Goal: Transaction & Acquisition: Purchase product/service

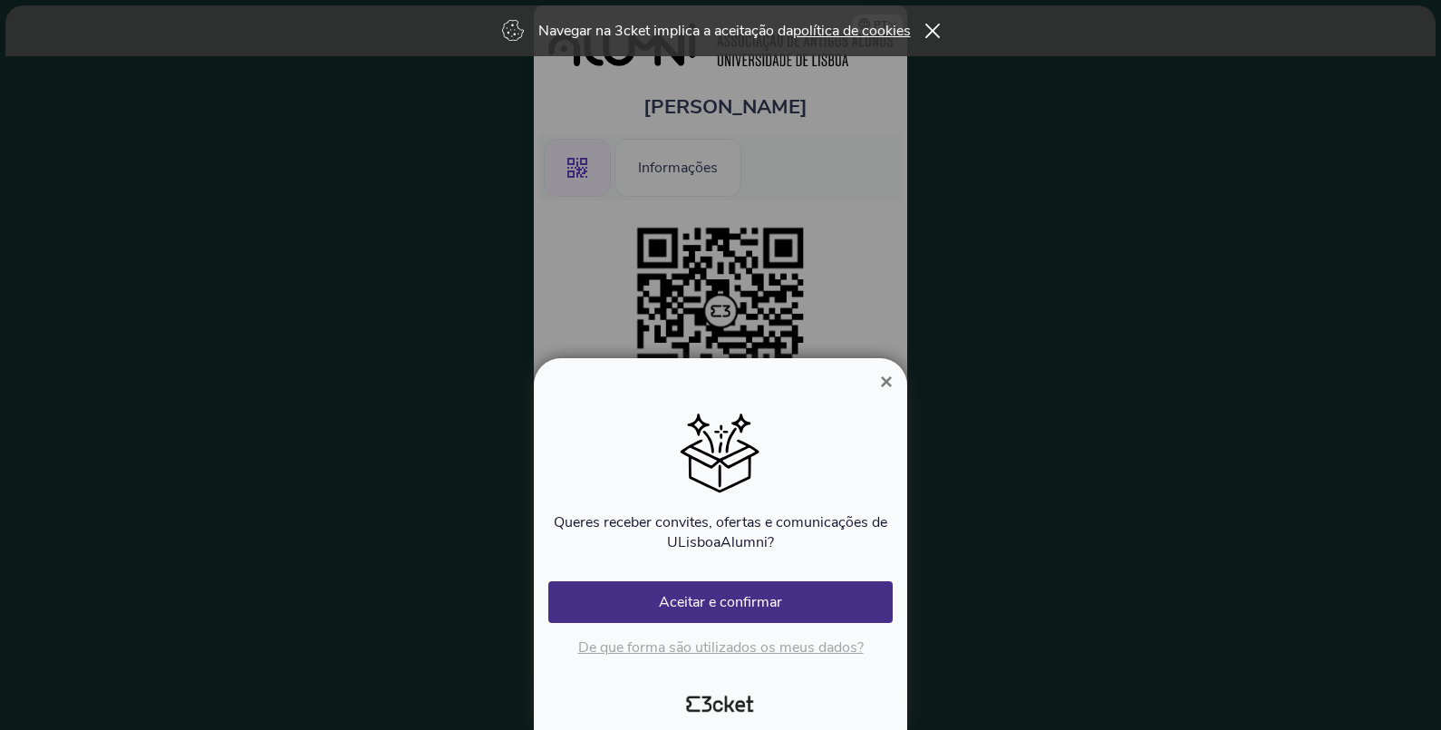
click at [890, 385] on span "×" at bounding box center [886, 381] width 13 height 24
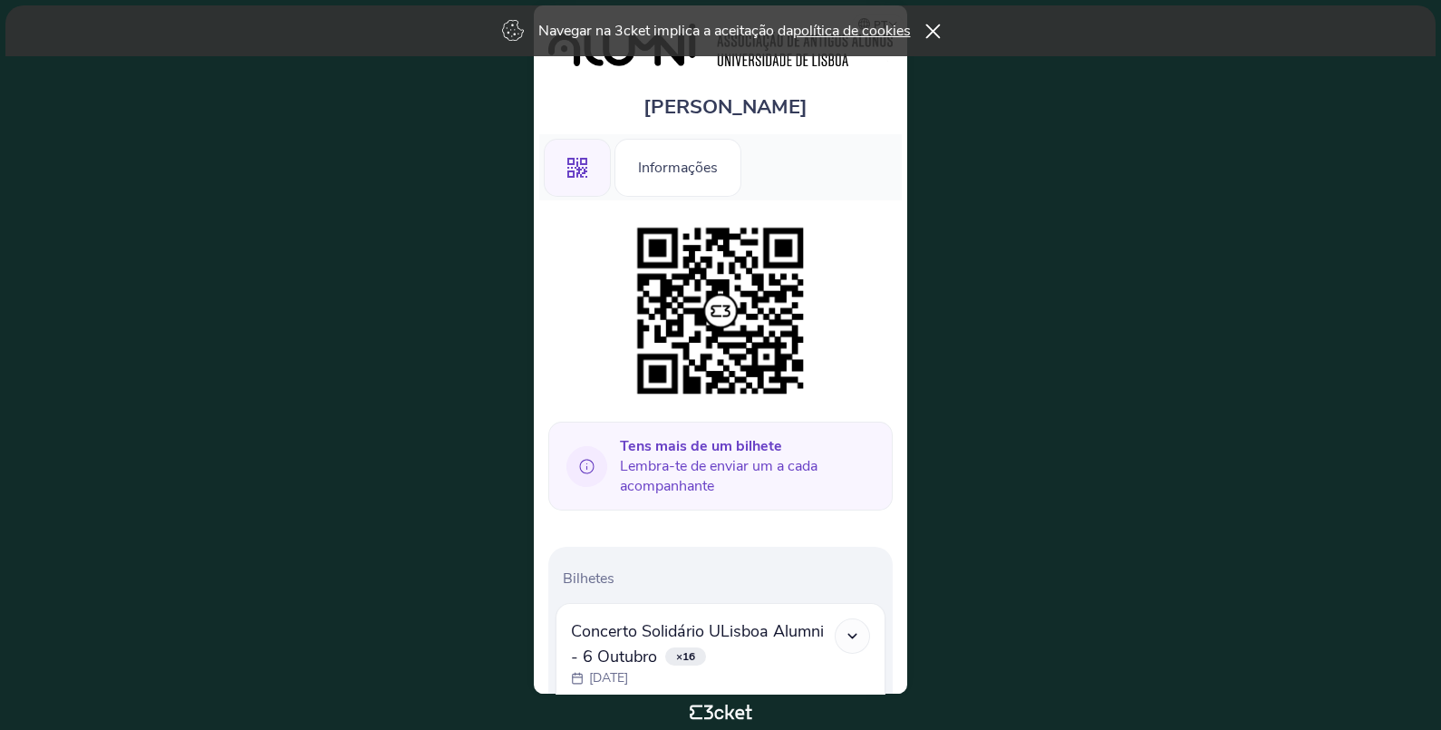
click at [940, 25] on icon at bounding box center [932, 31] width 15 height 15
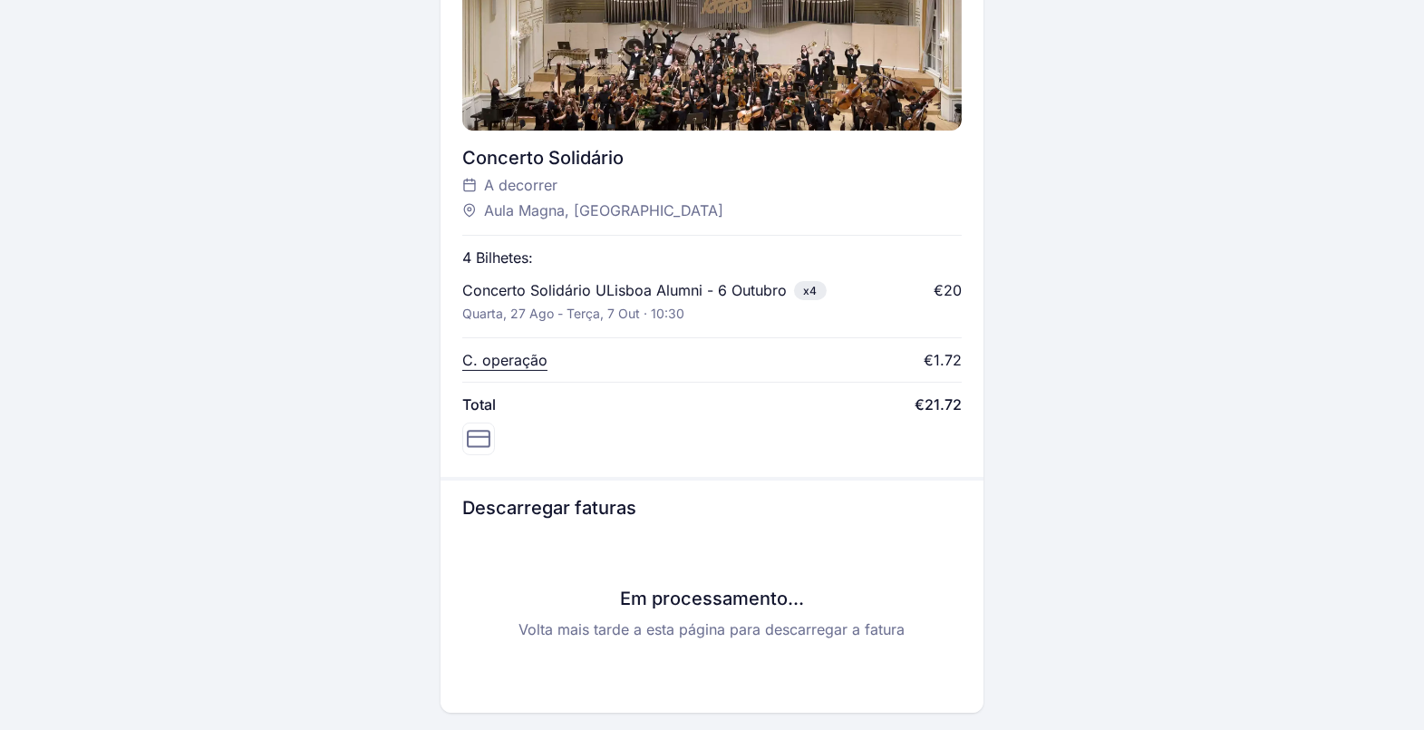
scroll to position [680, 0]
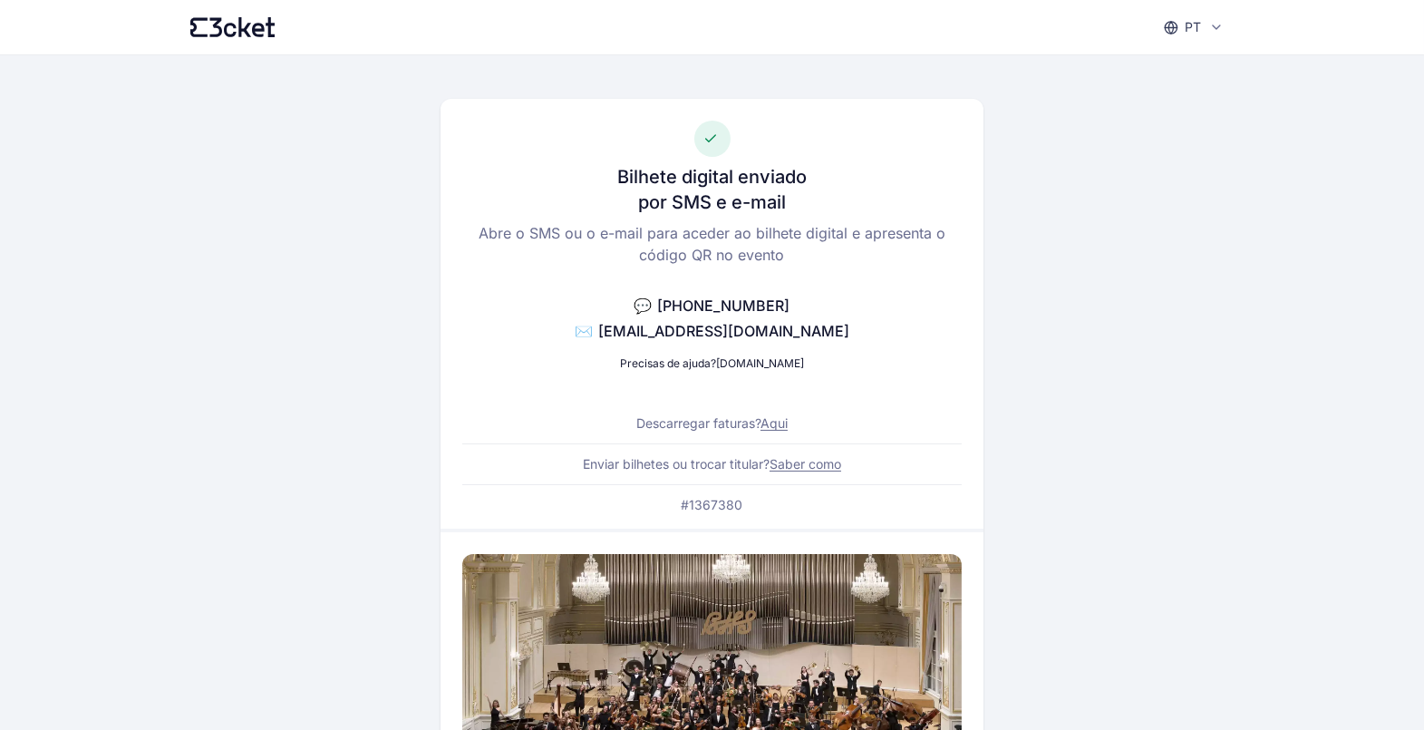
click at [778, 422] on link "Aqui" at bounding box center [774, 422] width 27 height 15
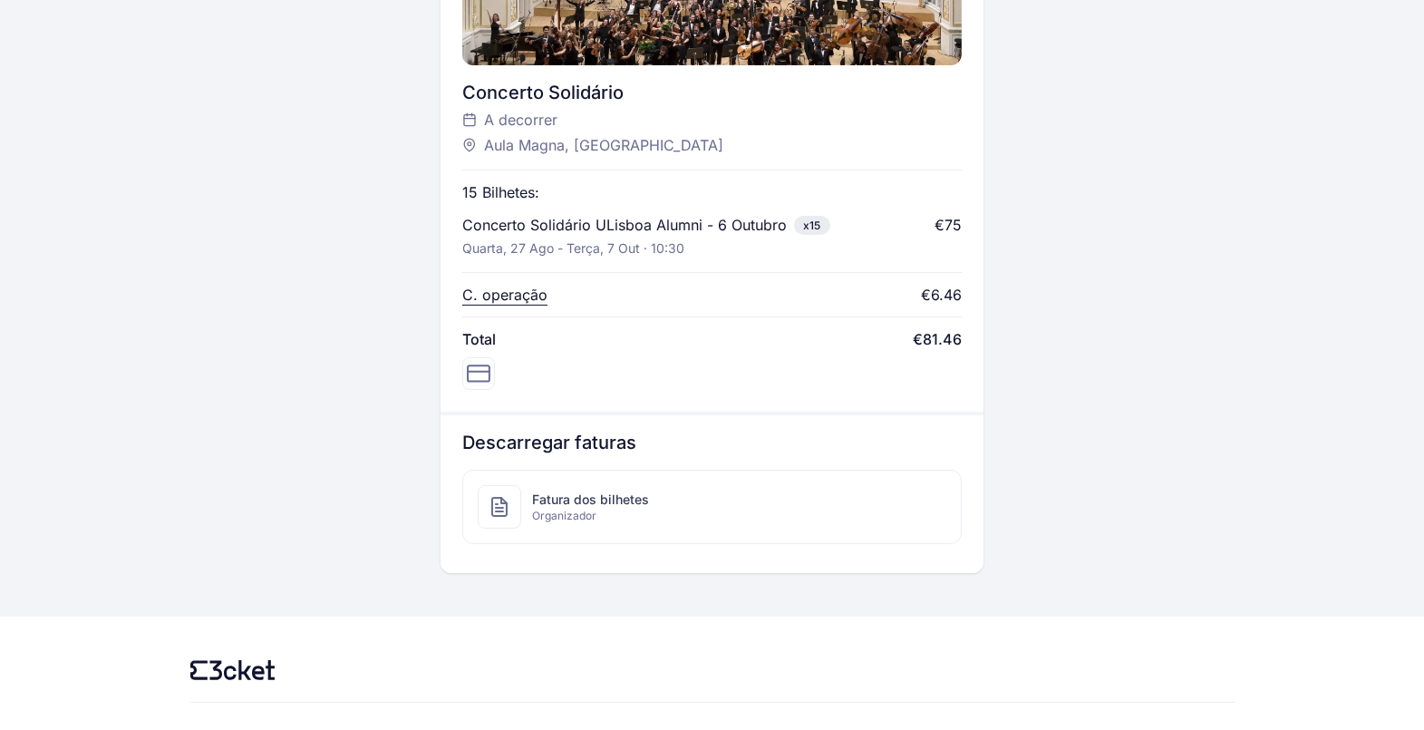
scroll to position [731, 0]
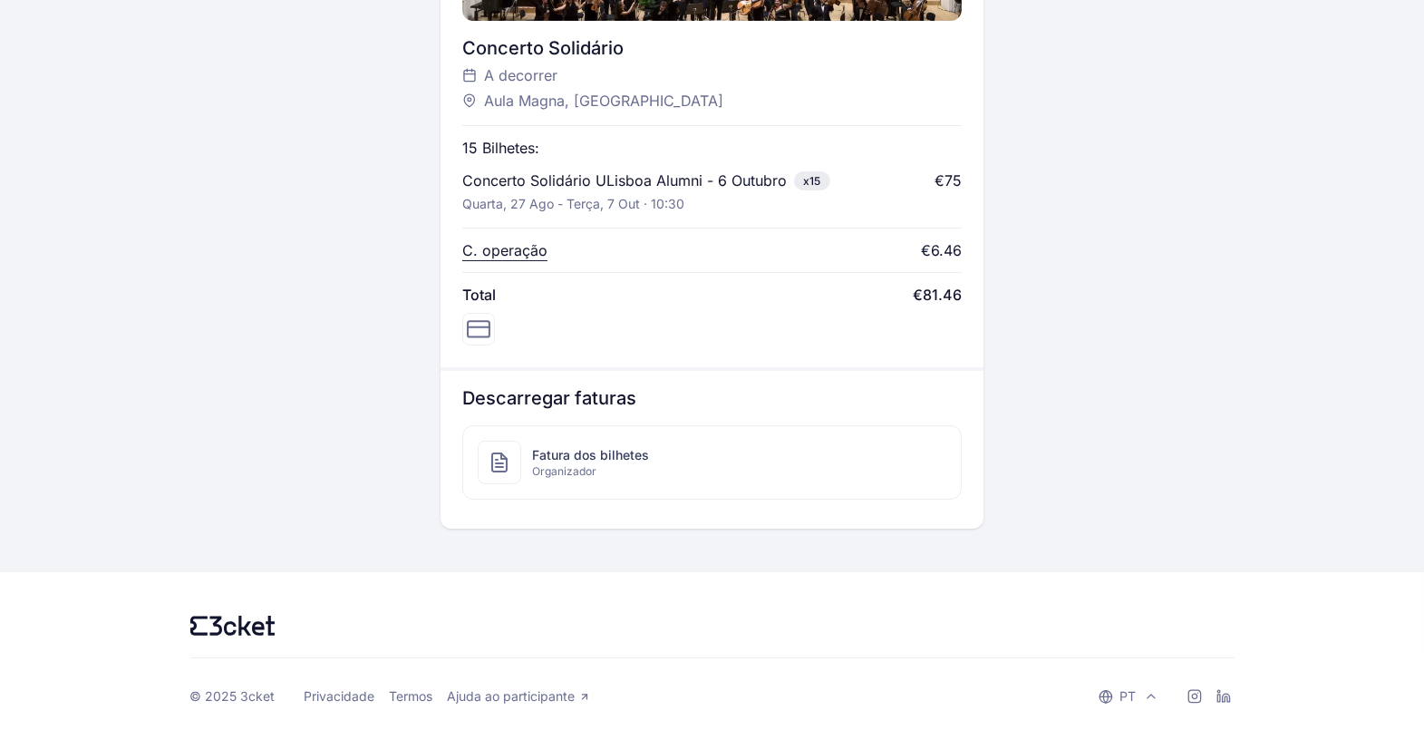
click at [597, 453] on span "Fatura dos bilhetes" at bounding box center [590, 455] width 117 height 18
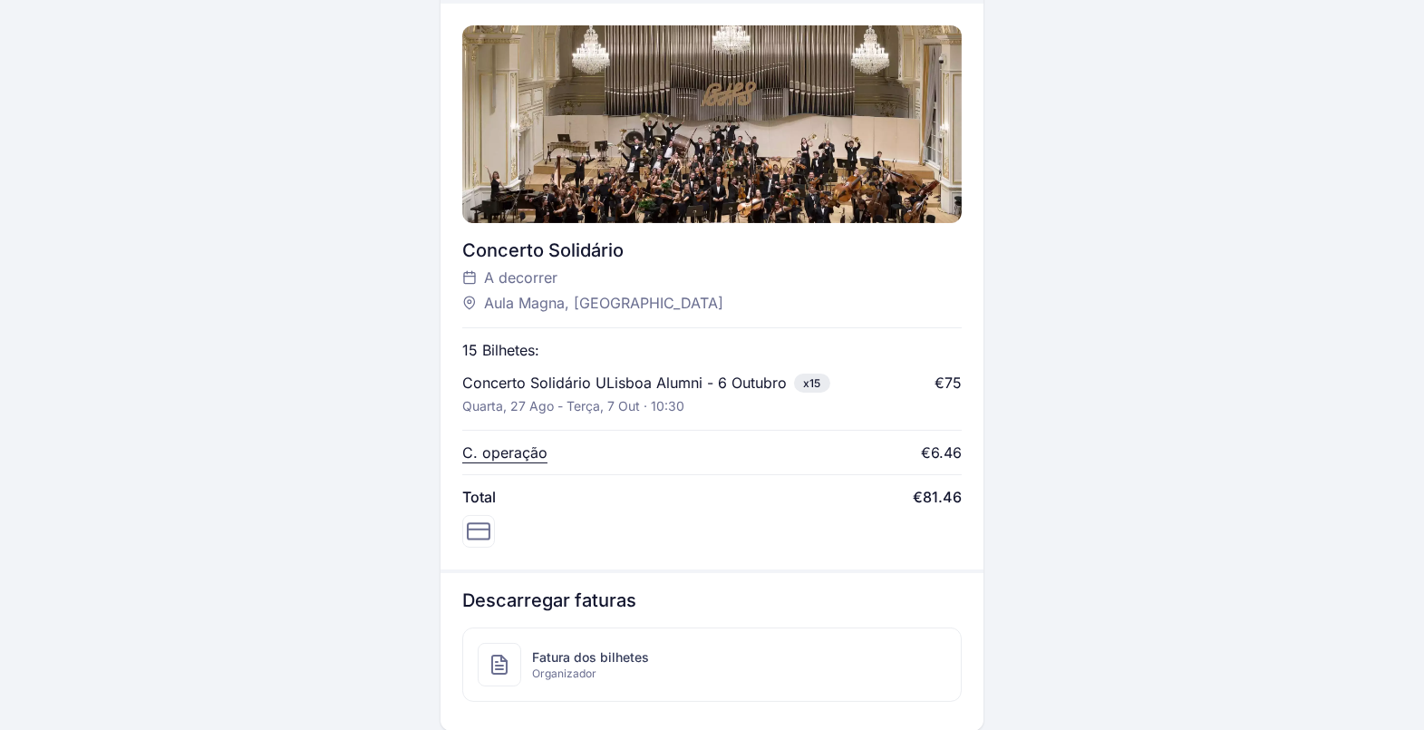
scroll to position [504, 0]
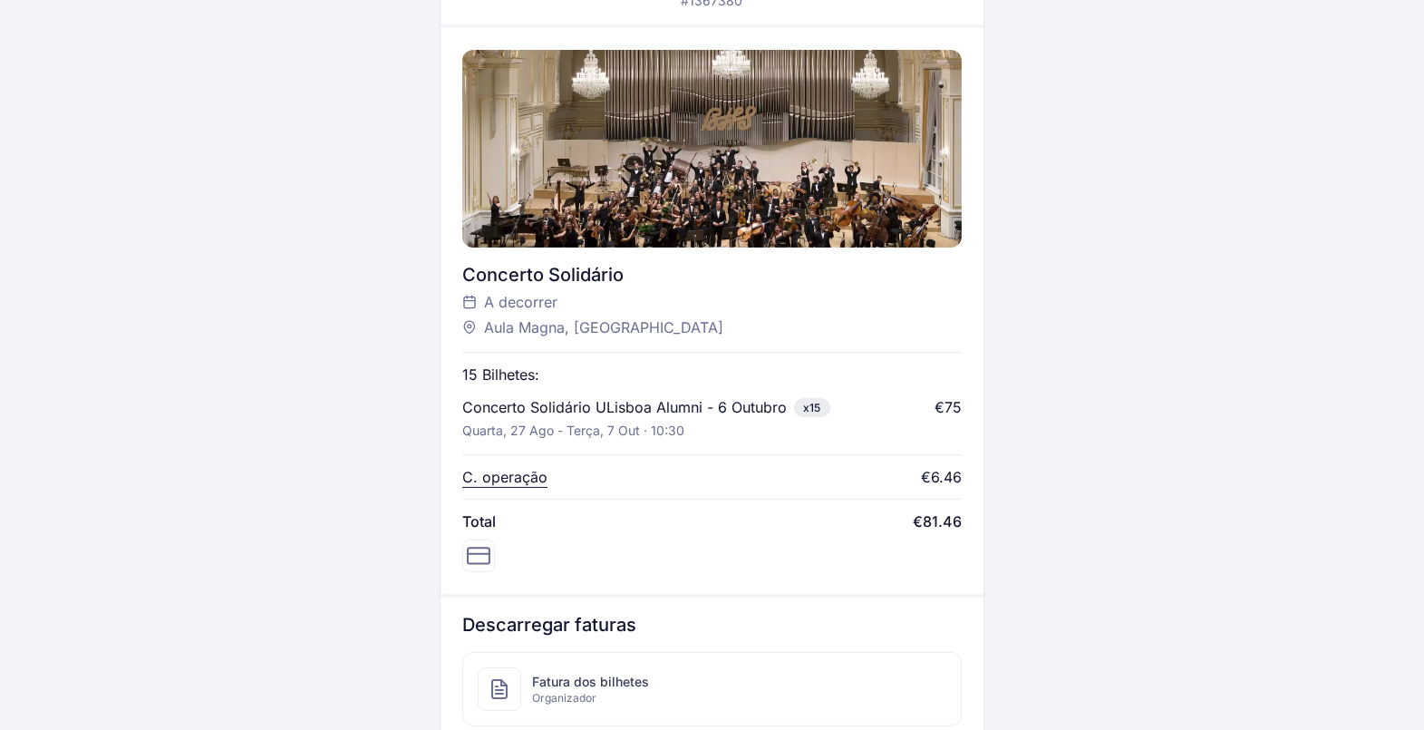
click at [490, 474] on p "C. operação" at bounding box center [504, 477] width 85 height 22
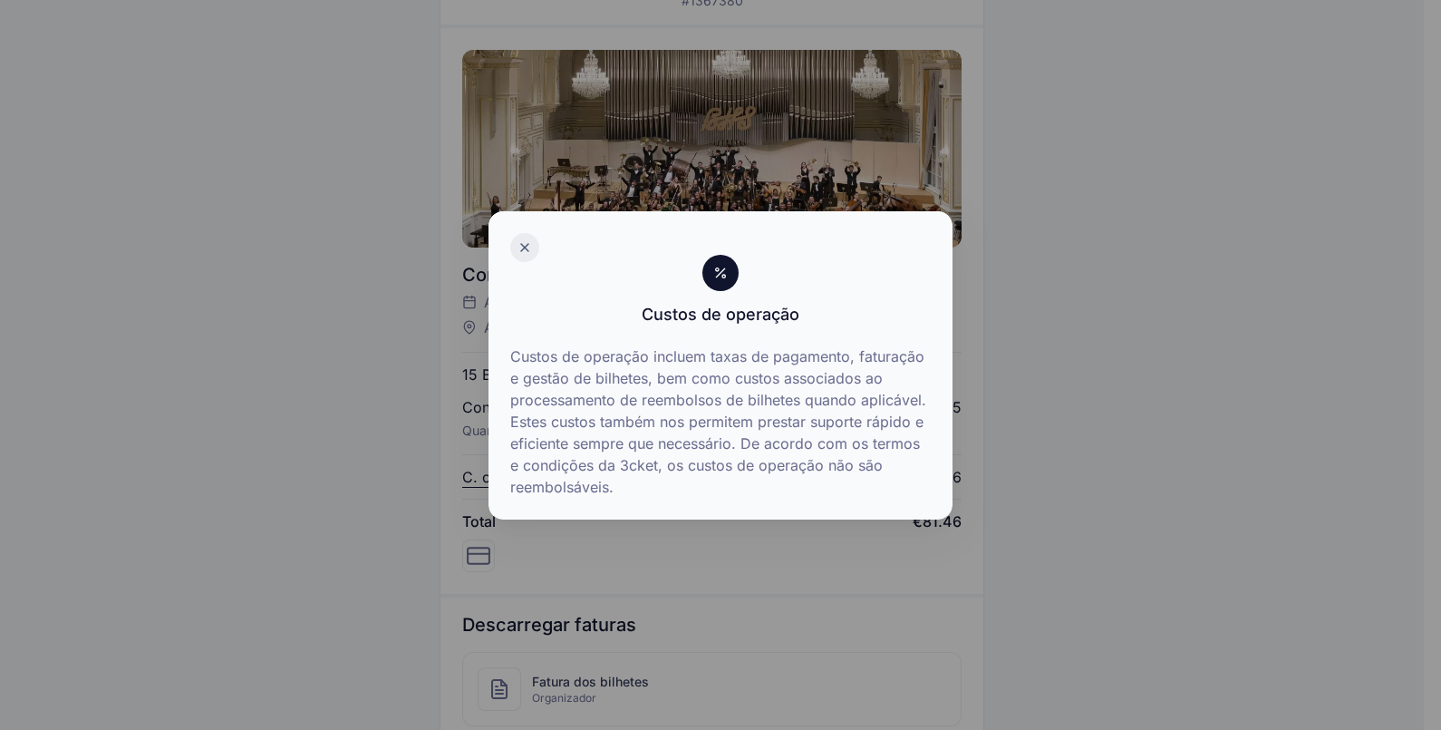
click at [519, 247] on icon at bounding box center [525, 247] width 15 height 15
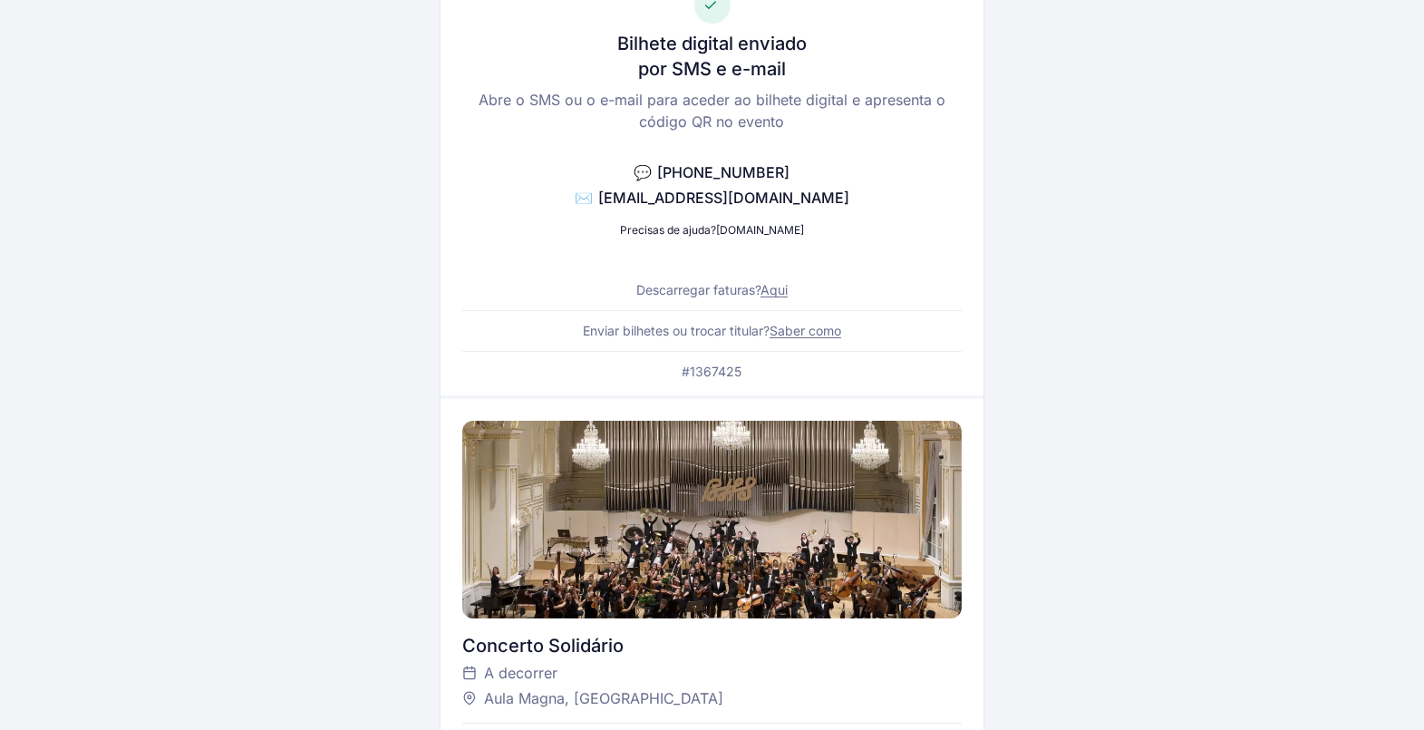
scroll to position [112, 0]
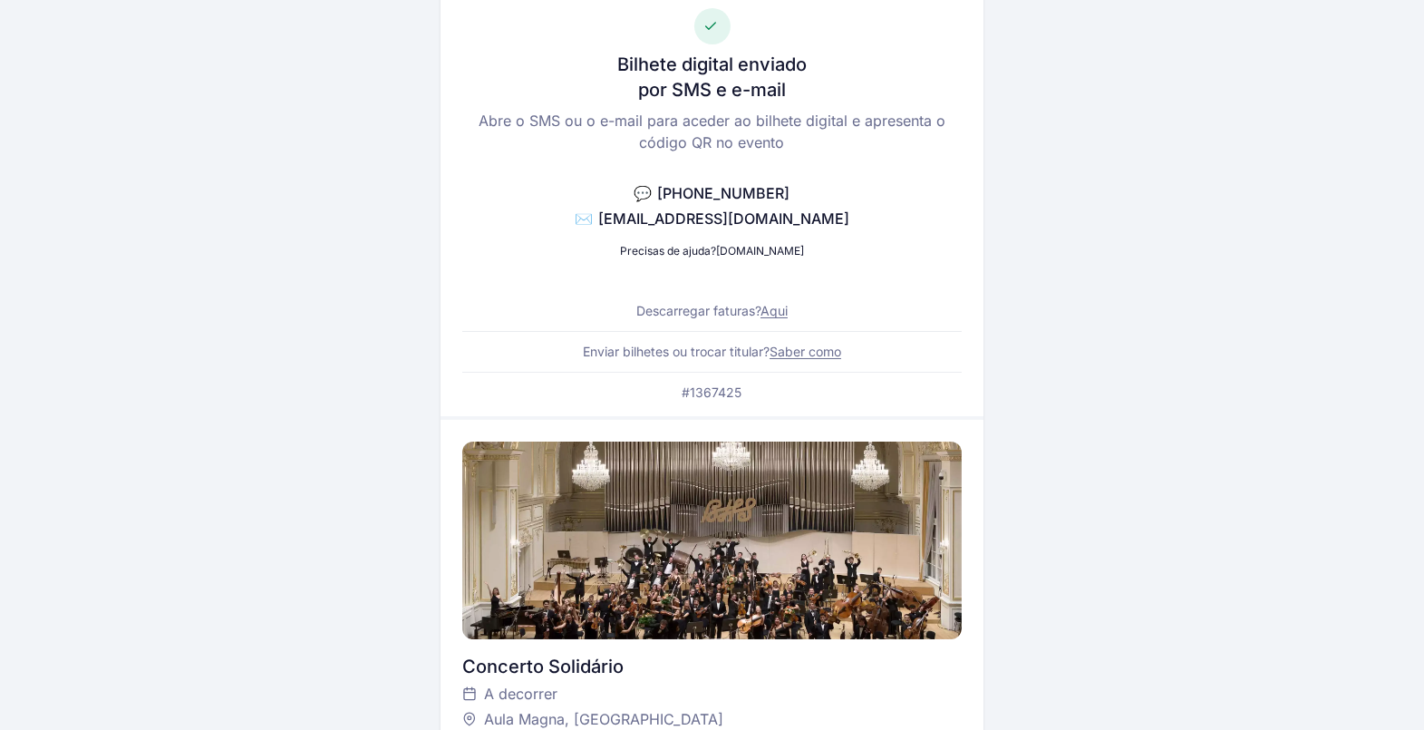
click at [782, 308] on link "Aqui" at bounding box center [774, 310] width 27 height 15
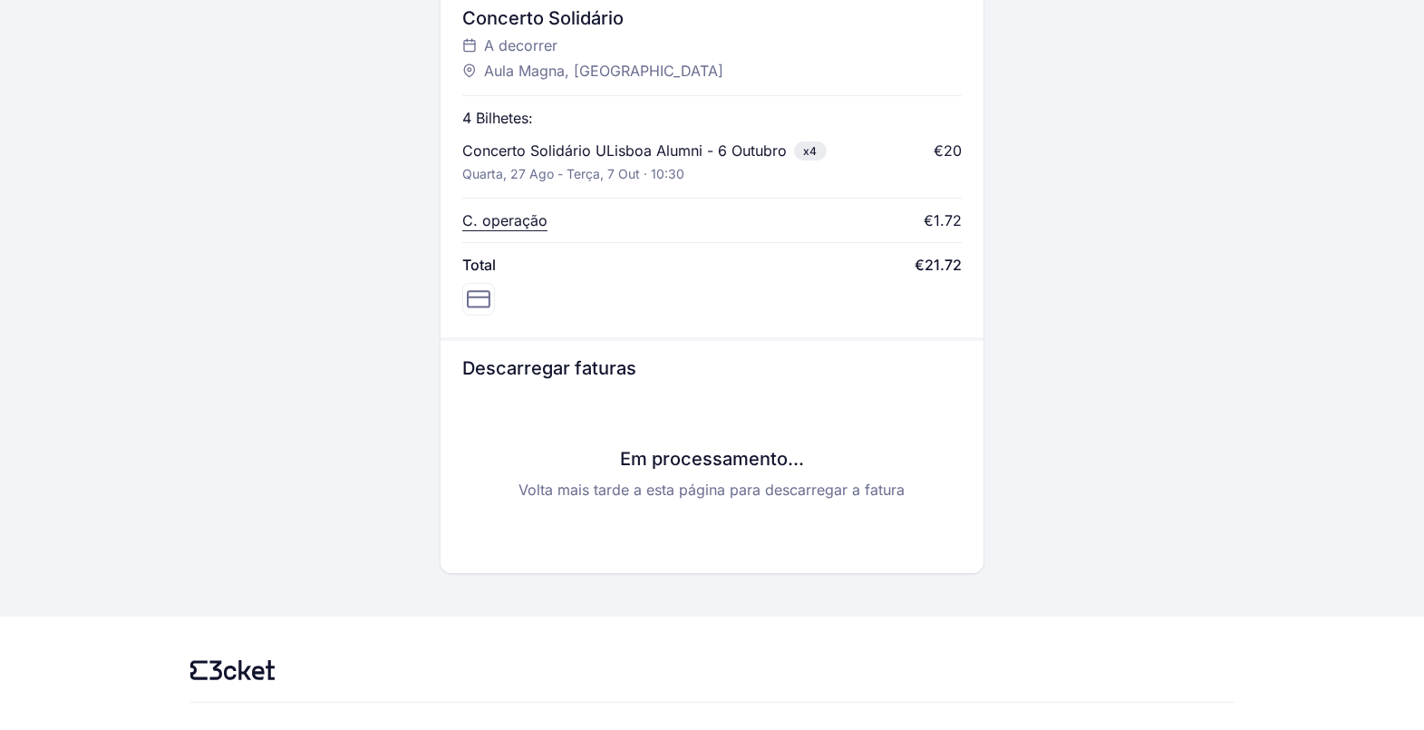
scroll to position [805, 0]
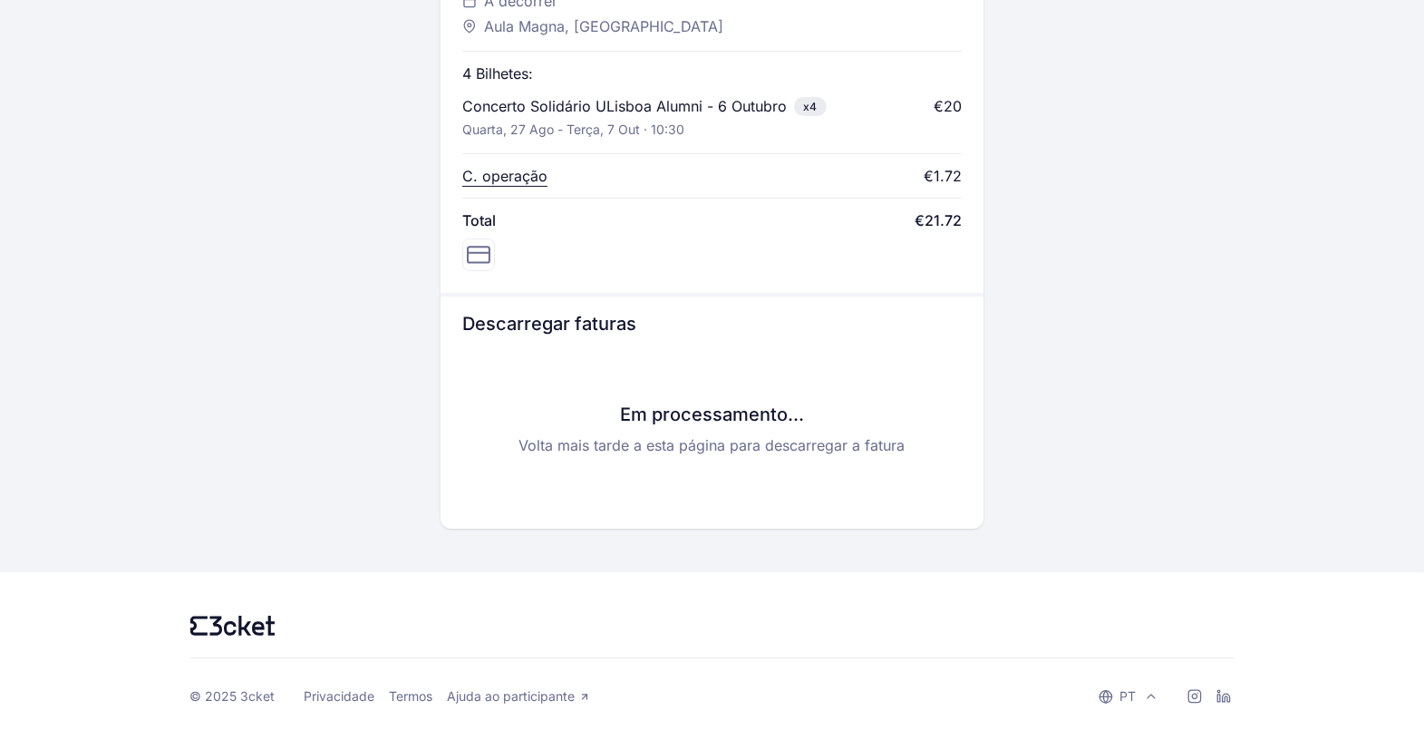
click at [722, 443] on p "Volta mais tarde a esta página para descarregar a fatura" at bounding box center [712, 445] width 500 height 22
click at [787, 451] on p "Volta mais tarde a esta página para descarregar a fatura" at bounding box center [712, 445] width 500 height 22
drag, startPoint x: 835, startPoint y: 443, endPoint x: 858, endPoint y: 442, distance: 22.7
click at [836, 443] on p "Volta mais tarde a esta página para descarregar a fatura" at bounding box center [712, 445] width 500 height 22
click at [877, 443] on p "Volta mais tarde a esta página para descarregar a fatura" at bounding box center [712, 445] width 500 height 22
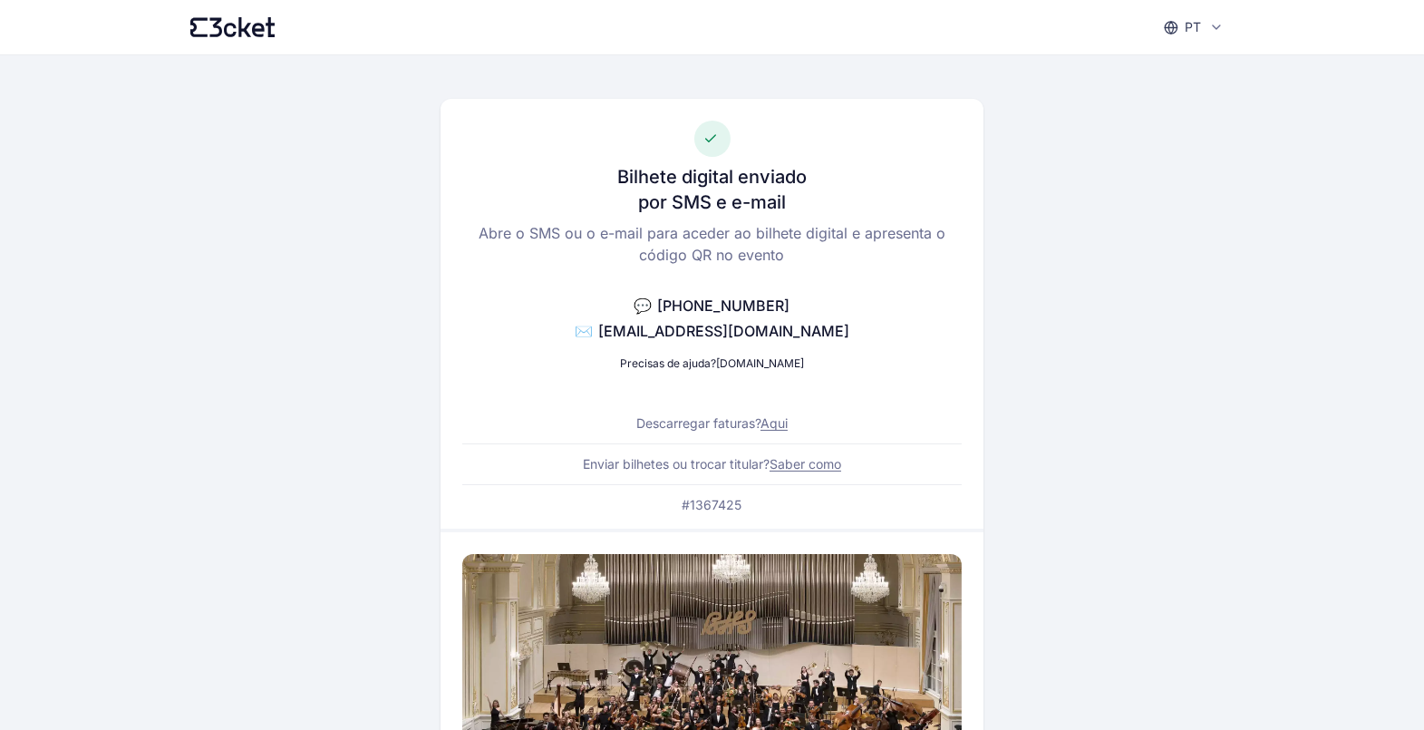
click at [824, 459] on link "Saber como" at bounding box center [806, 463] width 72 height 15
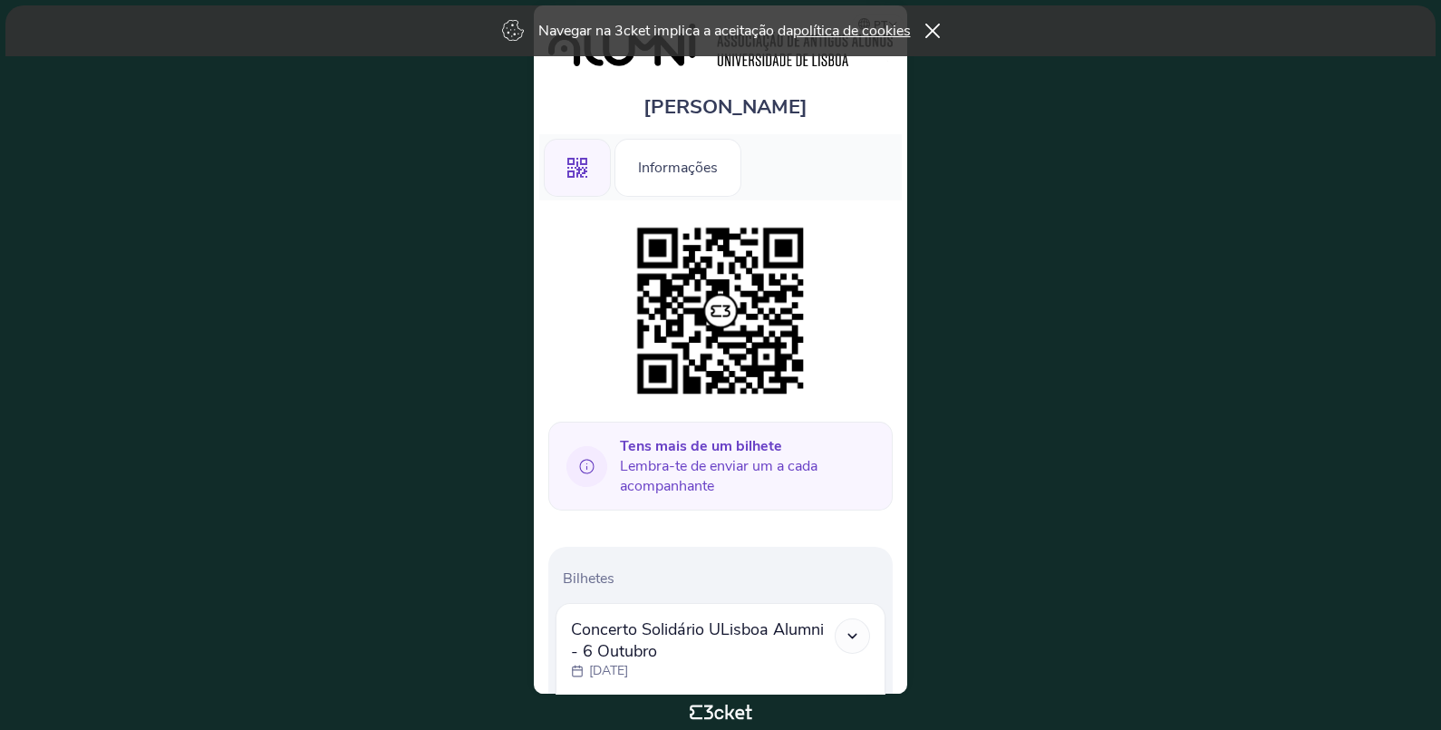
click at [940, 25] on icon at bounding box center [933, 31] width 15 height 15
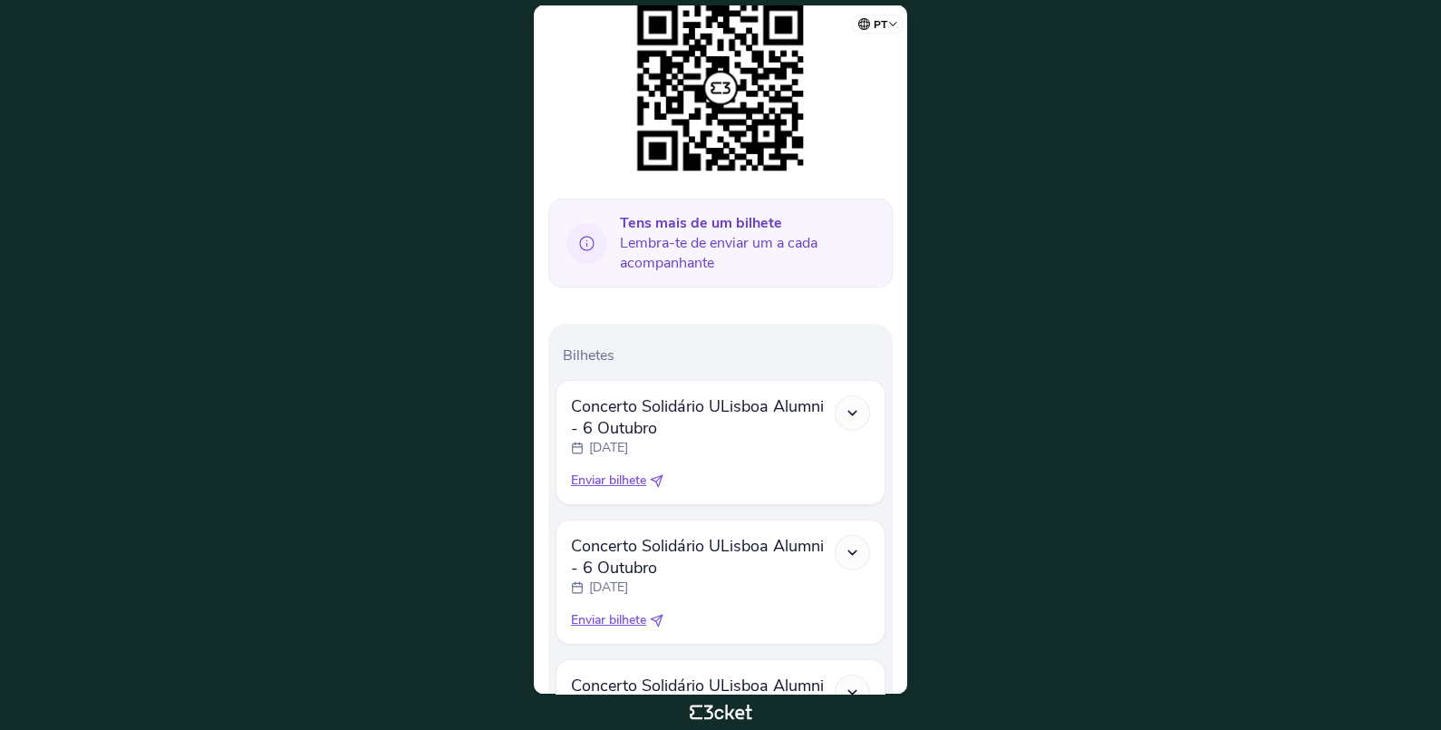
scroll to position [226, 0]
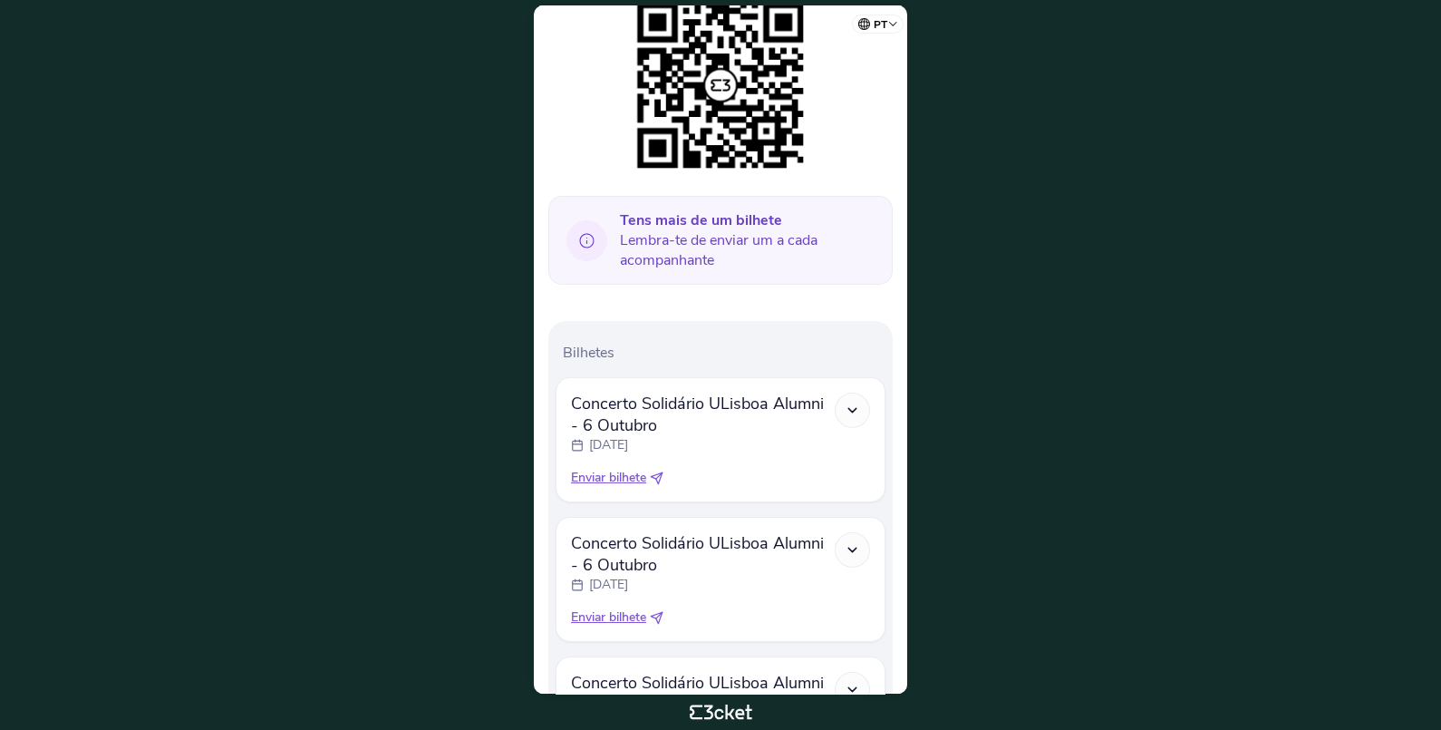
click at [590, 236] on icon at bounding box center [587, 240] width 41 height 41
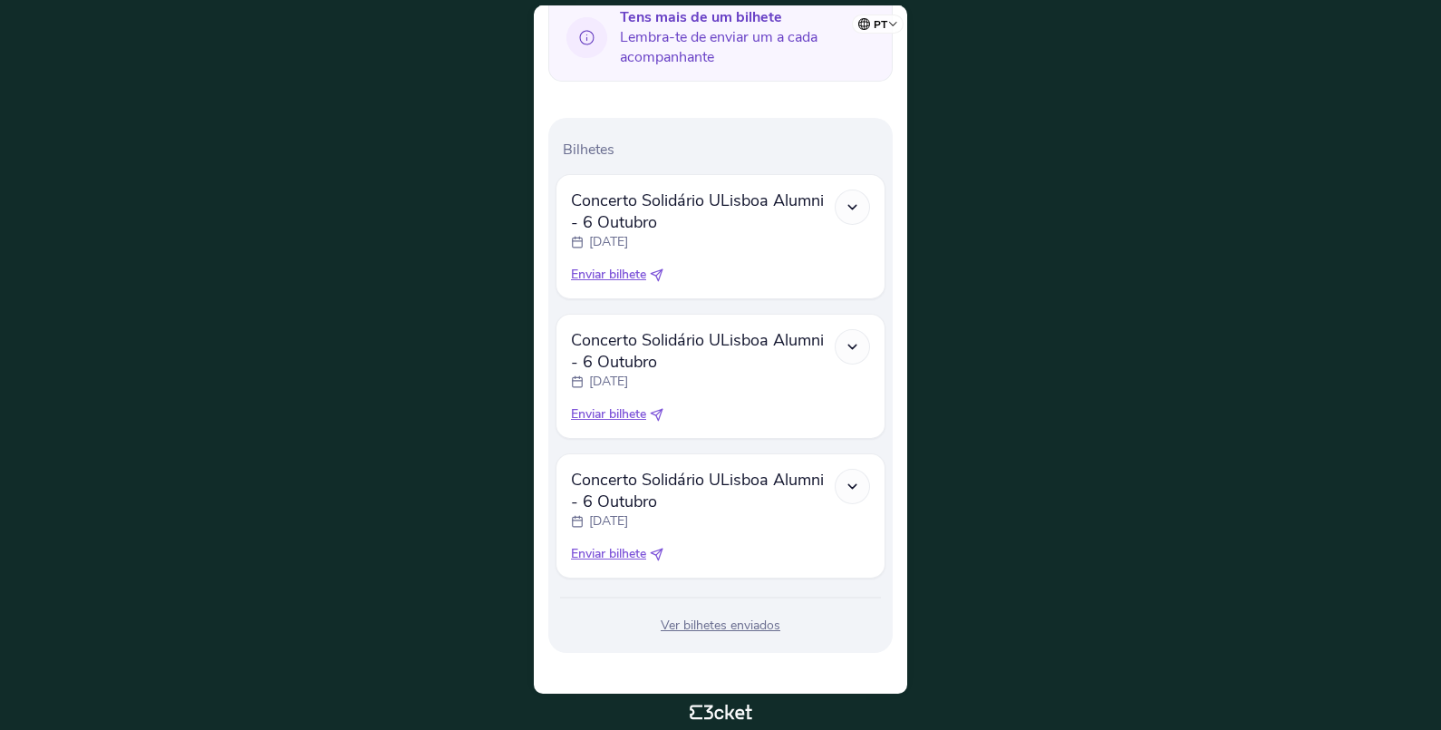
click at [849, 344] on icon at bounding box center [852, 346] width 15 height 15
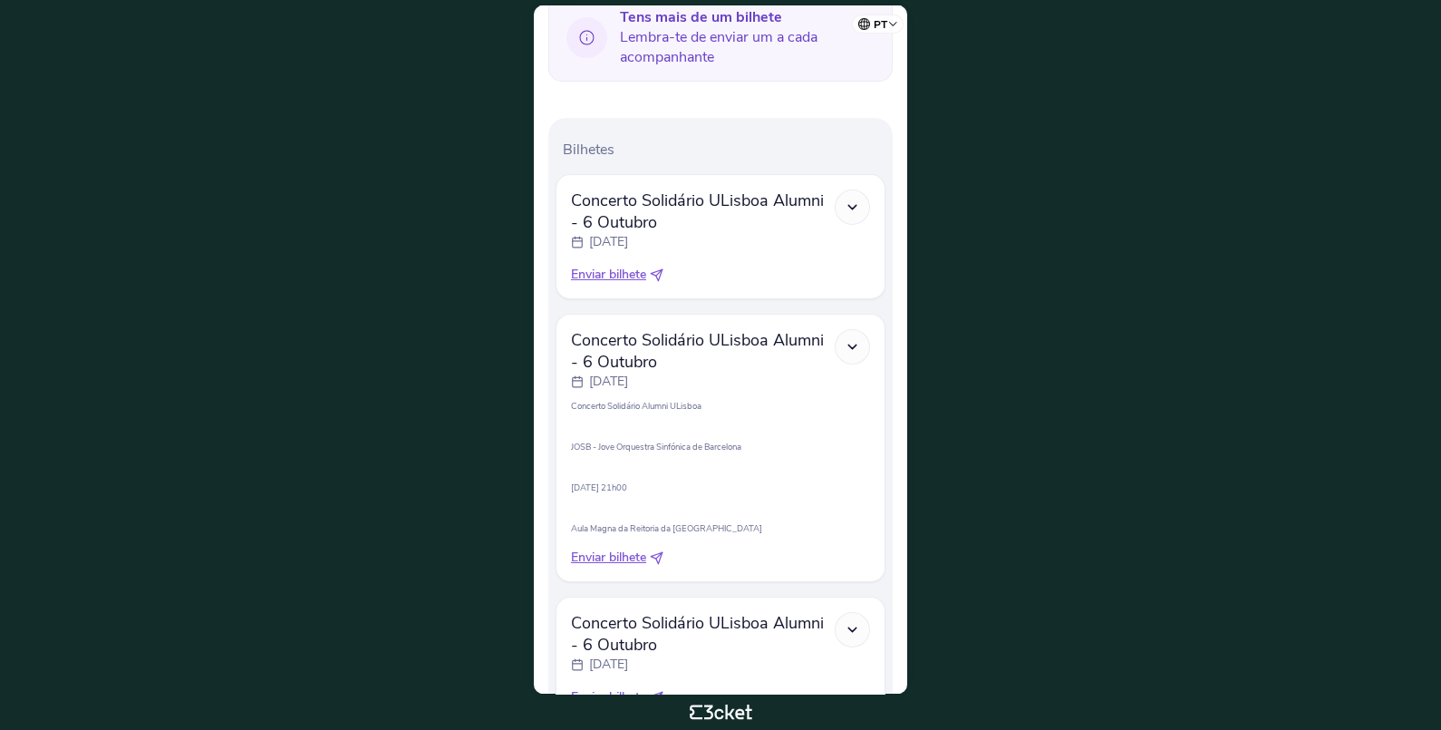
click at [849, 344] on icon at bounding box center [852, 346] width 15 height 15
click at [851, 339] on icon at bounding box center [852, 346] width 15 height 15
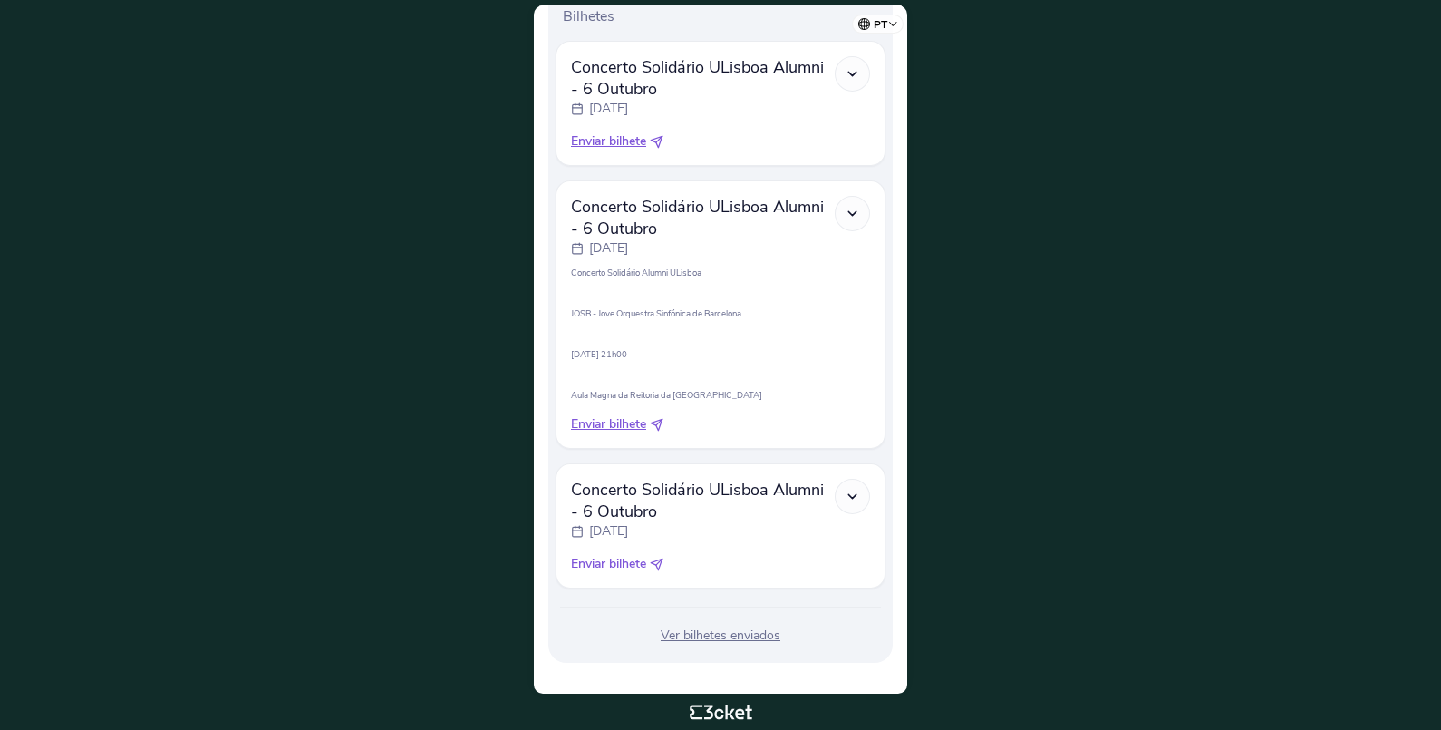
scroll to position [571, 0]
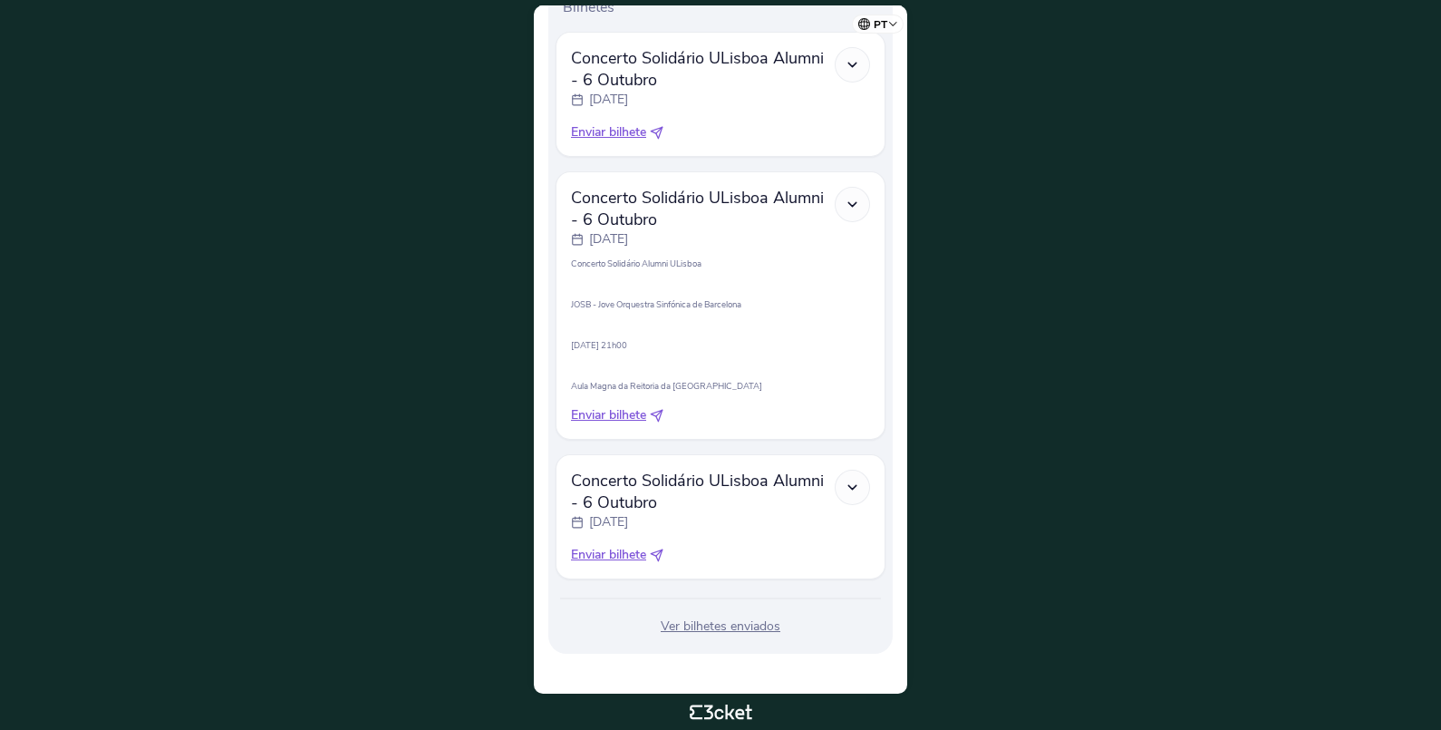
click at [854, 480] on icon at bounding box center [852, 487] width 15 height 15
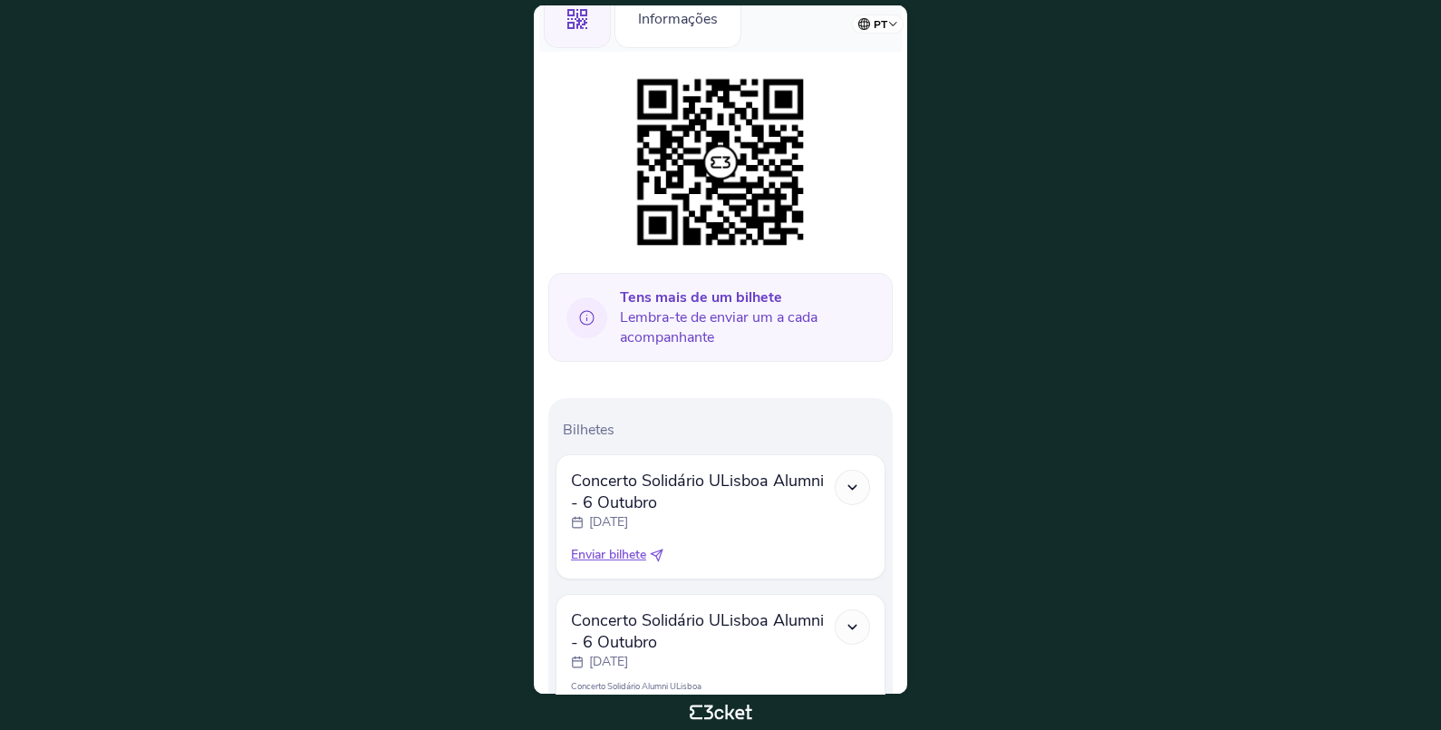
scroll to position [147, 0]
click at [858, 491] on icon at bounding box center [852, 488] width 15 height 15
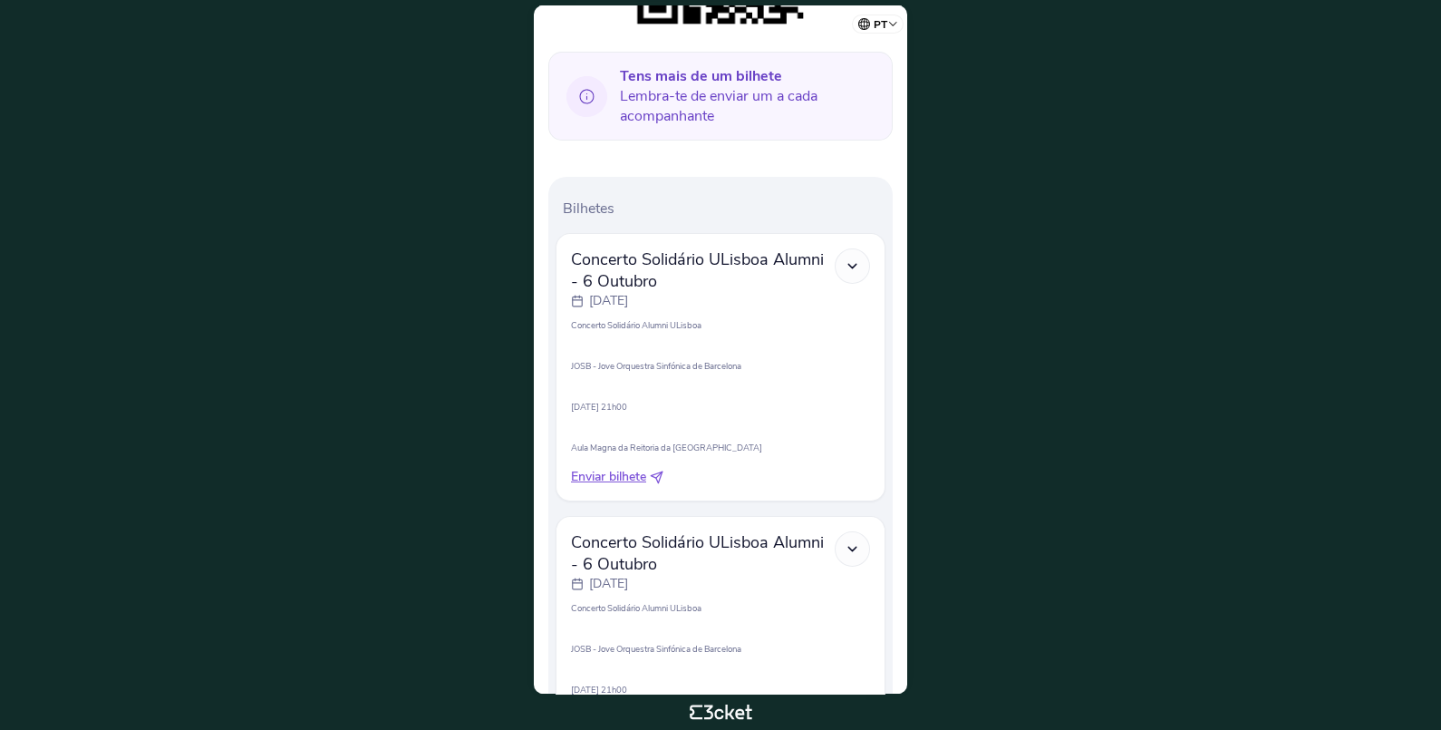
scroll to position [0, 0]
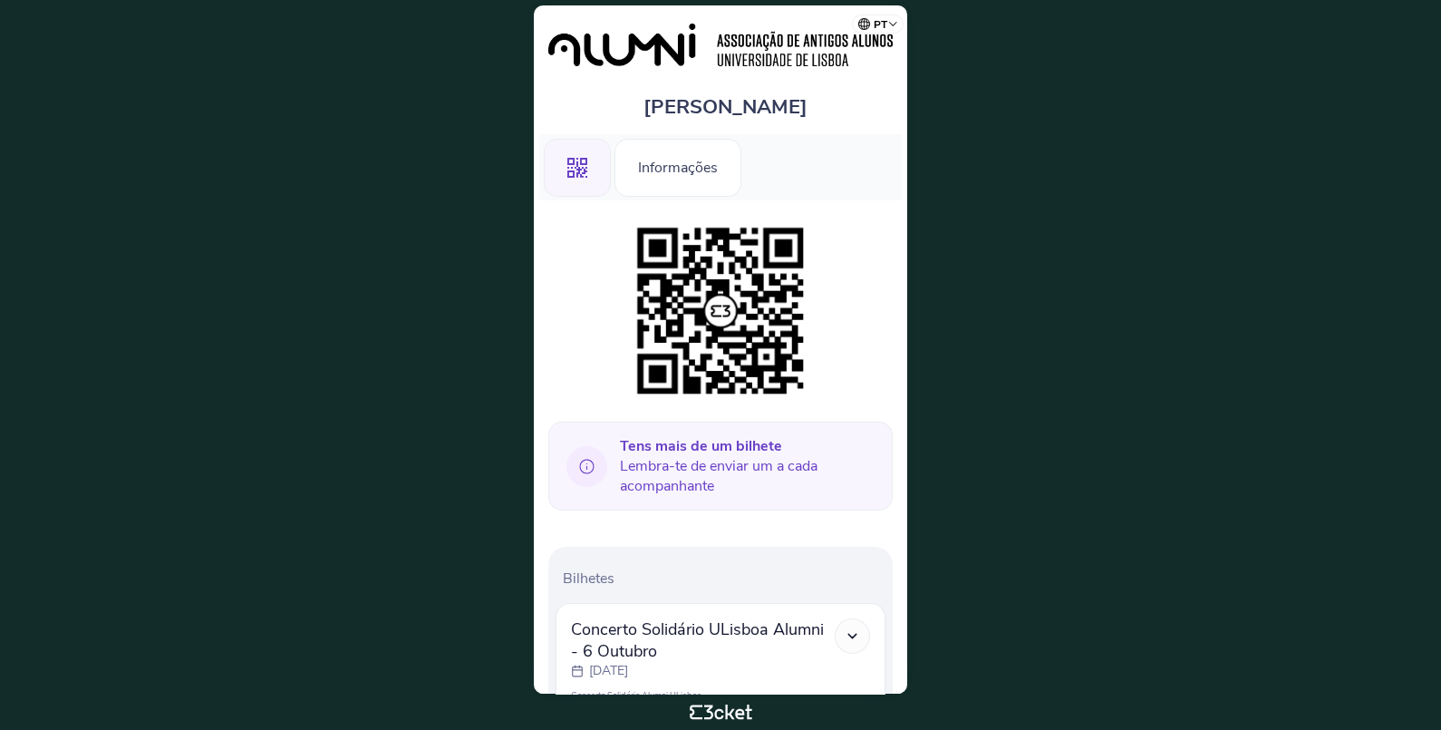
click at [578, 469] on icon at bounding box center [587, 466] width 41 height 41
click at [892, 23] on select "Português ([GEOGRAPHIC_DATA]) English Español Catalan [DEMOGRAPHIC_DATA]" at bounding box center [881, 21] width 45 height 35
click at [1081, 198] on body "pt Português ([GEOGRAPHIC_DATA]) English Español Catalan [DEMOGRAPHIC_DATA] [PE…" at bounding box center [720, 364] width 1427 height 715
